Goal: Information Seeking & Learning: Learn about a topic

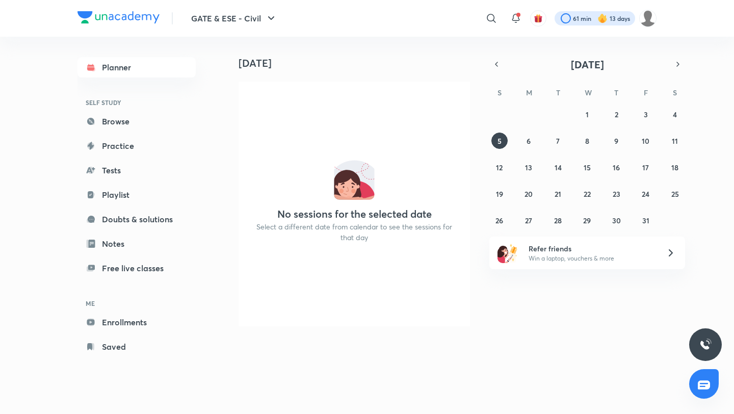
click at [590, 16] on div at bounding box center [595, 18] width 81 height 14
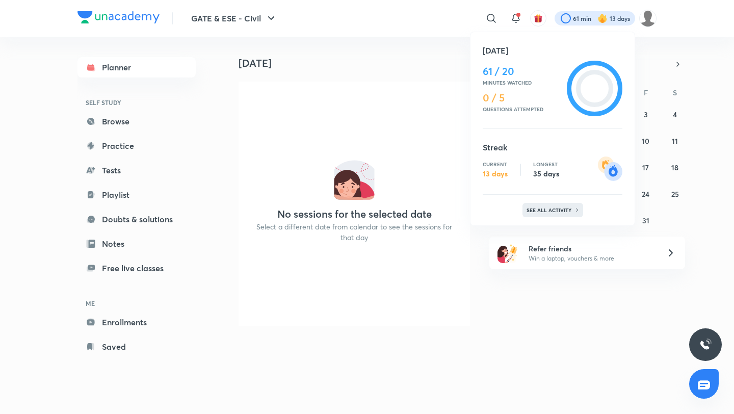
click at [539, 211] on p "See all activity" at bounding box center [550, 210] width 47 height 6
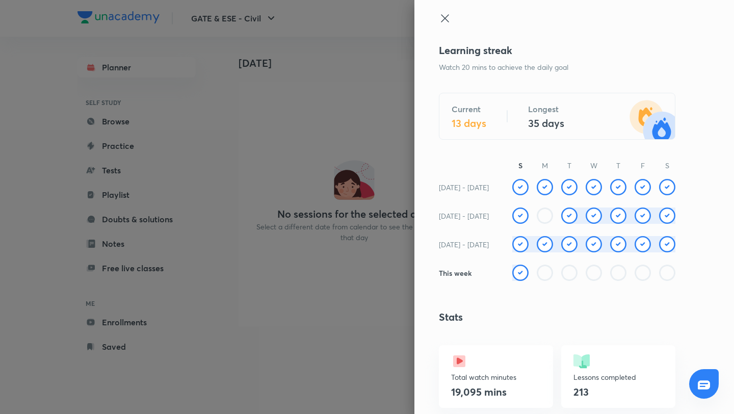
click at [442, 17] on icon at bounding box center [445, 18] width 12 height 12
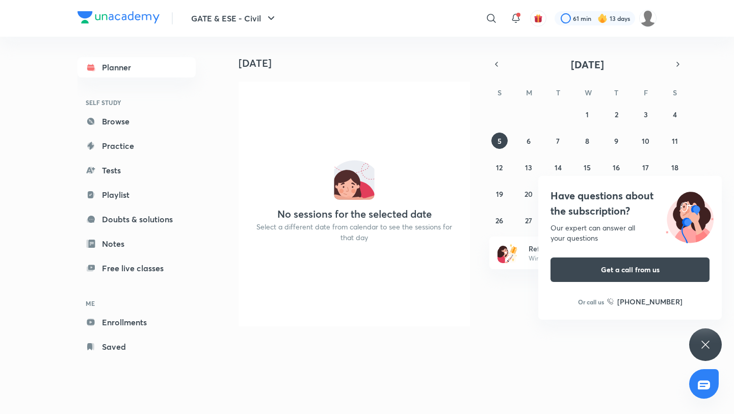
click at [717, 336] on div "Have questions about the subscription? Our expert can answer all your questions…" at bounding box center [705, 344] width 33 height 33
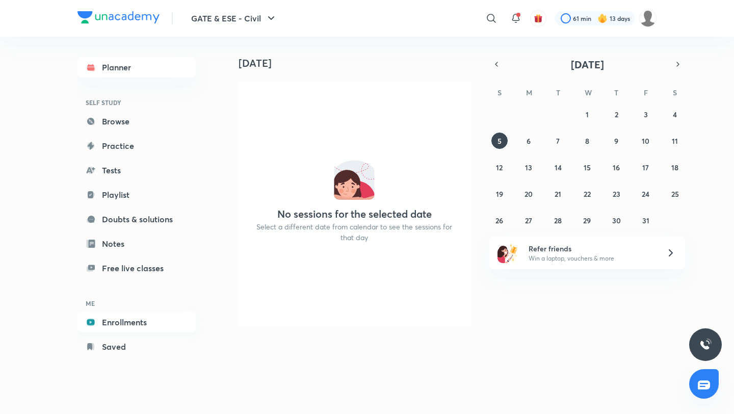
click at [113, 321] on link "Enrollments" at bounding box center [137, 322] width 118 height 20
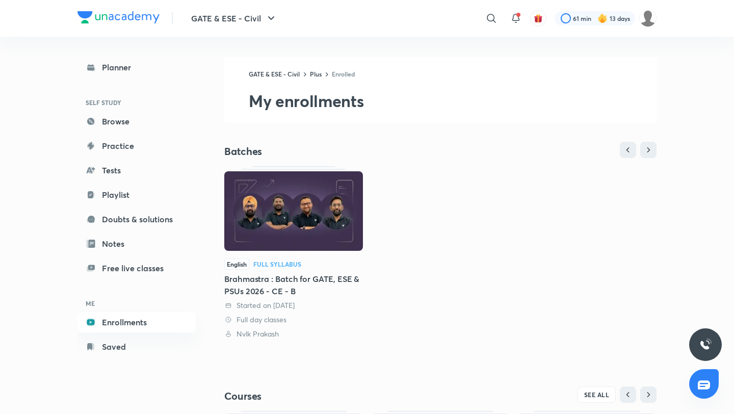
scroll to position [174, 0]
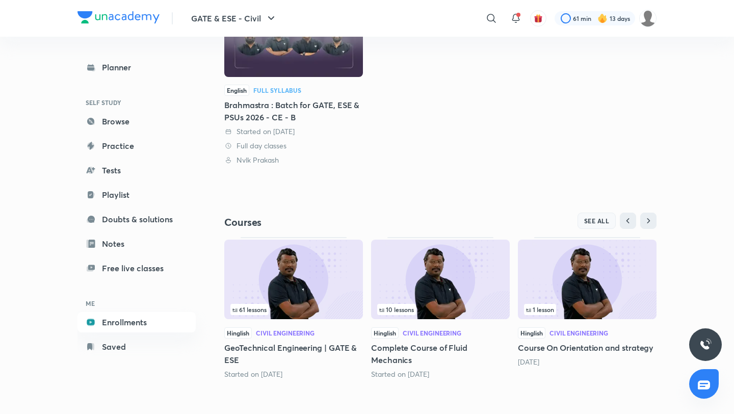
click at [591, 219] on span "SEE ALL" at bounding box center [596, 220] width 25 height 7
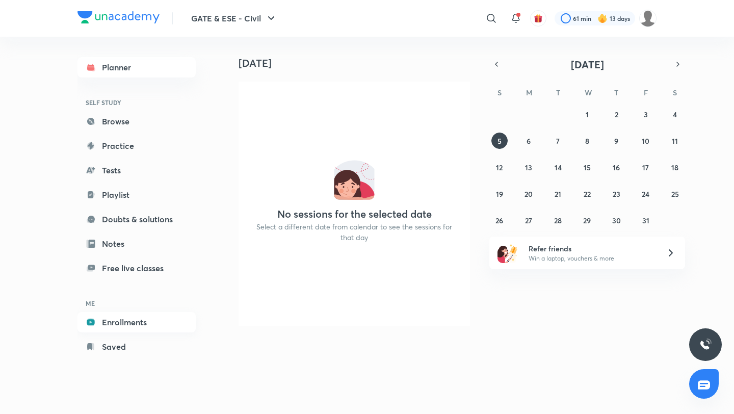
click at [123, 326] on link "Enrollments" at bounding box center [137, 322] width 118 height 20
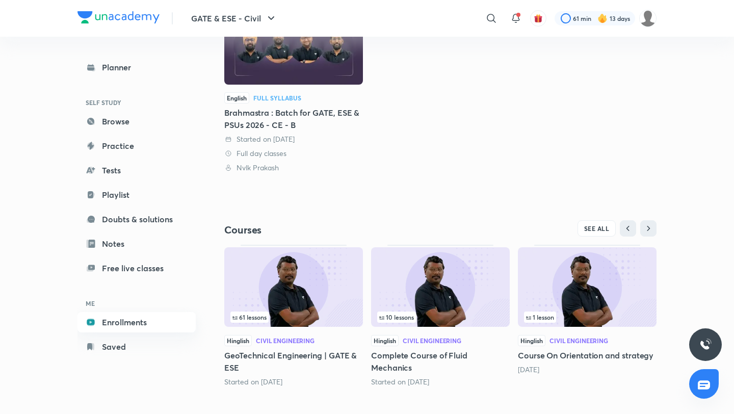
scroll to position [174, 0]
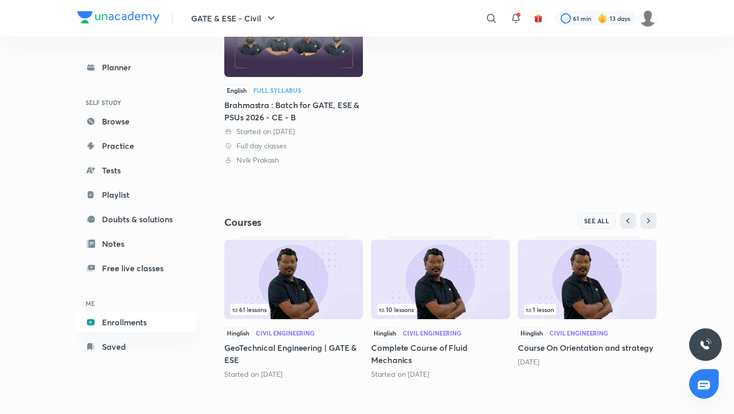
click at [591, 220] on span "SEE ALL" at bounding box center [596, 220] width 25 height 7
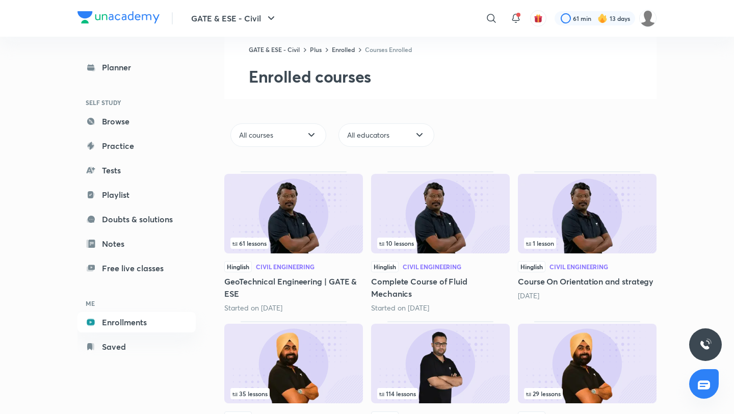
scroll to position [254, 0]
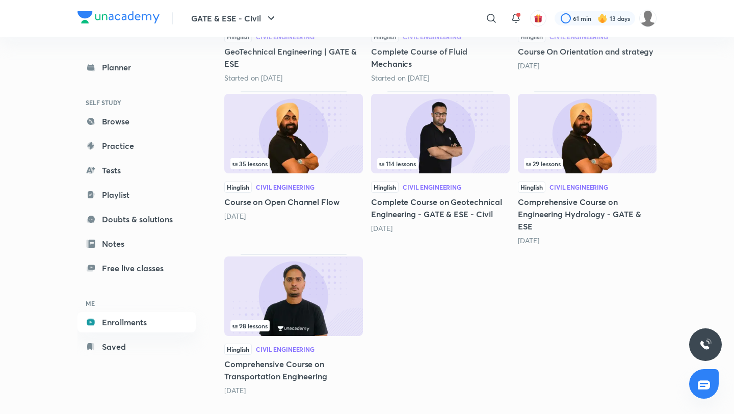
click at [295, 304] on img at bounding box center [293, 297] width 139 height 80
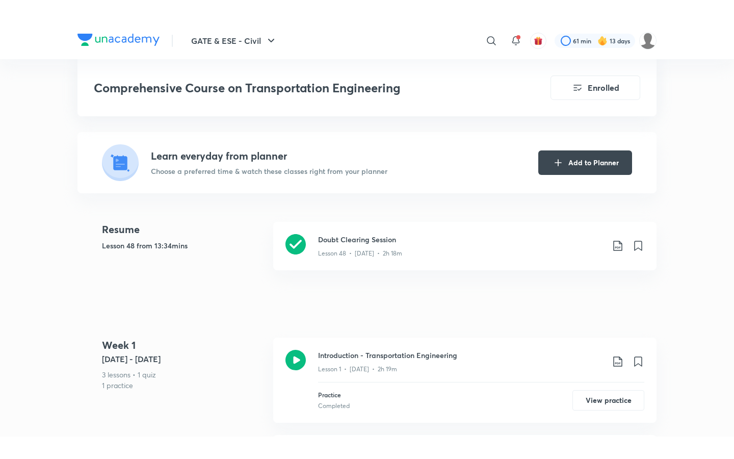
scroll to position [231, 0]
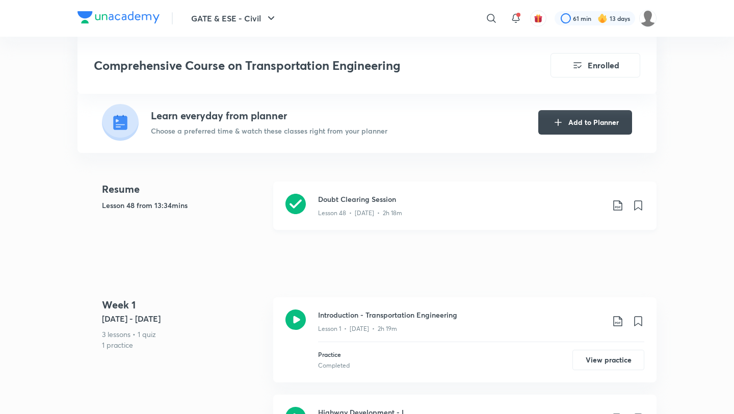
click at [376, 204] on div "Lesson 48 • Aug 22 • 2h 18m" at bounding box center [461, 210] width 286 height 13
